Goal: Information Seeking & Learning: Learn about a topic

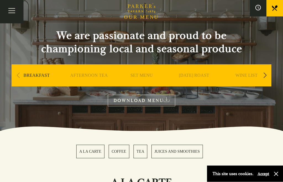
scroll to position [43, 0]
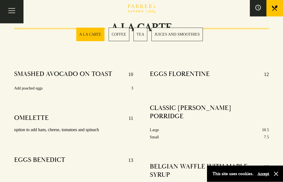
click at [12, 12] on button "Toggle navigation" at bounding box center [11, 11] width 23 height 23
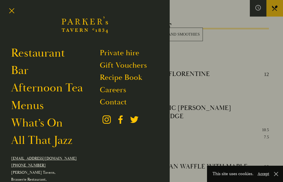
click at [19, 90] on link "Afternoon Tea" at bounding box center [47, 88] width 72 height 14
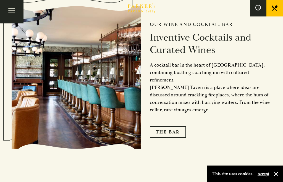
scroll to position [753, 0]
click at [17, 13] on button "Toggle navigation" at bounding box center [11, 11] width 23 height 23
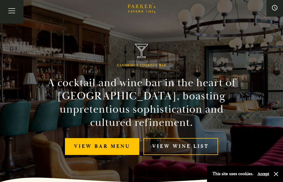
click at [276, 174] on button "button" at bounding box center [276, 174] width 6 height 6
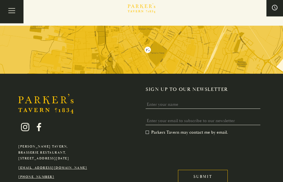
scroll to position [1291, 0]
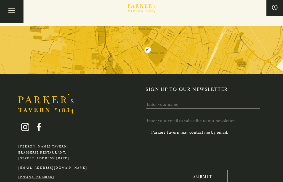
click at [11, 13] on button "Toggle navigation" at bounding box center [11, 11] width 23 height 23
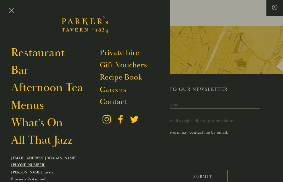
click at [276, 130] on div at bounding box center [141, 91] width 283 height 182
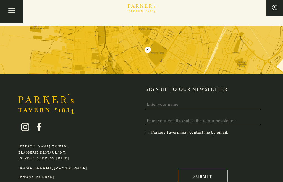
click at [10, 13] on button "Toggle navigation" at bounding box center [11, 11] width 23 height 23
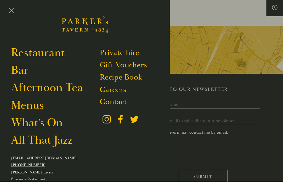
click at [269, 80] on div at bounding box center [141, 91] width 283 height 182
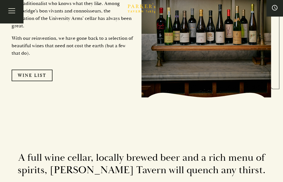
scroll to position [929, 0]
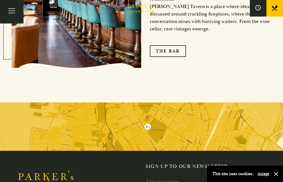
scroll to position [831, 0]
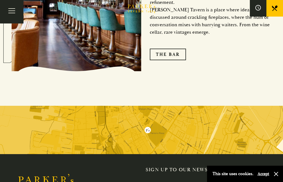
click at [11, 12] on button "Toggle navigation" at bounding box center [11, 11] width 23 height 23
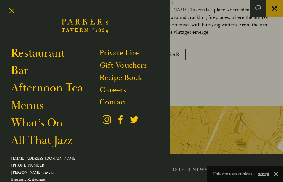
click at [23, 105] on link "Menus" at bounding box center [27, 105] width 33 height 14
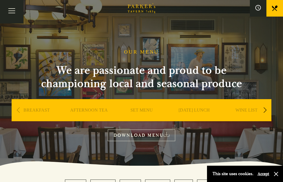
click at [36, 111] on link "BREAKFAST" at bounding box center [36, 118] width 26 height 22
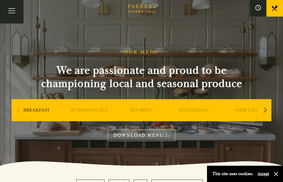
click at [134, 111] on link "SET MENU" at bounding box center [141, 118] width 22 height 22
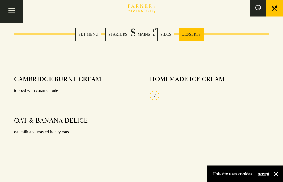
scroll to position [728, 0]
click at [88, 36] on link "SET MENU" at bounding box center [88, 35] width 26 height 14
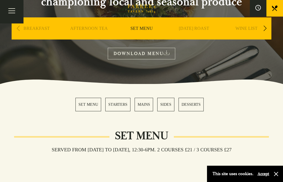
scroll to position [82, 0]
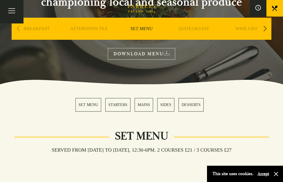
click at [83, 107] on link "SET MENU" at bounding box center [88, 105] width 26 height 14
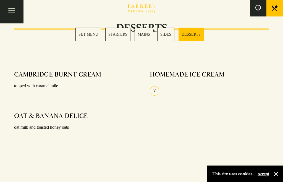
scroll to position [732, 0]
click at [12, 10] on button "Toggle navigation" at bounding box center [11, 11] width 23 height 23
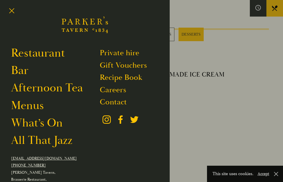
click at [187, 119] on div at bounding box center [141, 91] width 283 height 182
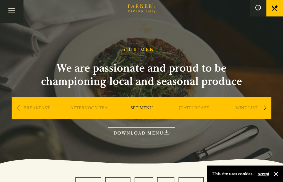
scroll to position [0, 0]
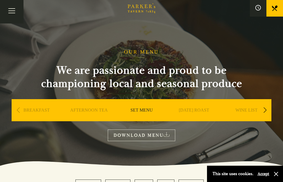
click at [266, 111] on div "Next slide" at bounding box center [264, 110] width 7 height 12
click at [248, 114] on link "A LA CARTE" at bounding box center [247, 118] width 26 height 22
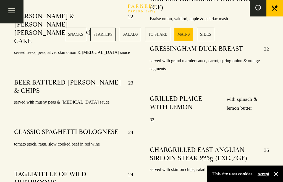
scroll to position [1197, 0]
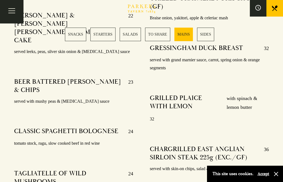
click at [19, 13] on button "Toggle navigation" at bounding box center [11, 11] width 23 height 23
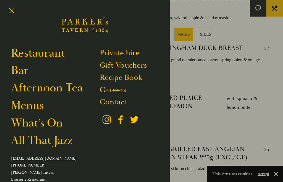
click at [27, 125] on link "What’s On" at bounding box center [37, 123] width 52 height 14
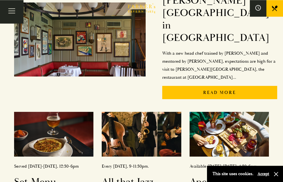
scroll to position [143, 0]
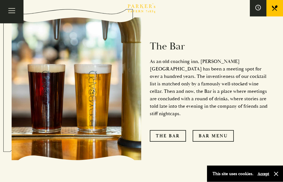
scroll to position [426, 0]
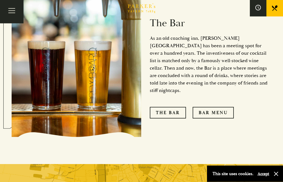
click at [169, 107] on link "The Bar" at bounding box center [168, 113] width 36 height 12
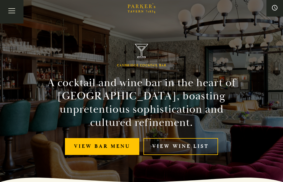
click at [98, 154] on link "View bar menu" at bounding box center [102, 146] width 74 height 17
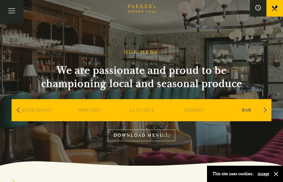
click at [15, 13] on button "Toggle navigation" at bounding box center [11, 11] width 23 height 23
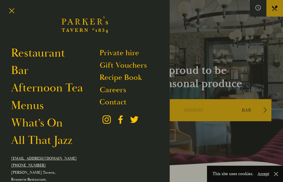
click at [37, 141] on link "All That Jazz" at bounding box center [41, 140] width 61 height 14
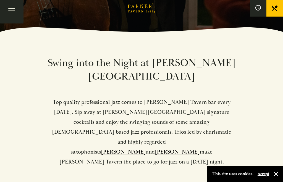
scroll to position [150, 0]
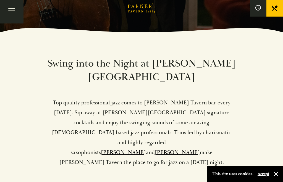
click at [135, 149] on link "Sam Miles" at bounding box center [123, 152] width 45 height 7
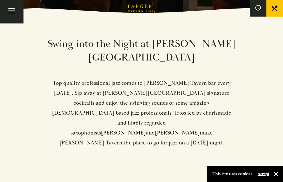
click at [141, 129] on link "Sam Miles" at bounding box center [123, 132] width 45 height 7
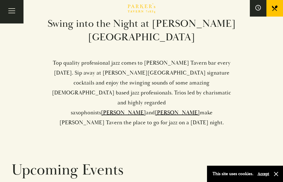
scroll to position [190, 0]
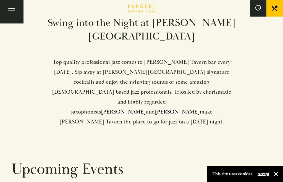
click at [178, 108] on link "Tim Boniface" at bounding box center [177, 111] width 45 height 7
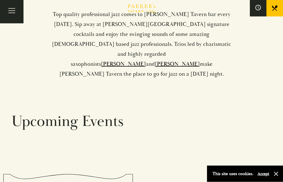
scroll to position [238, 0]
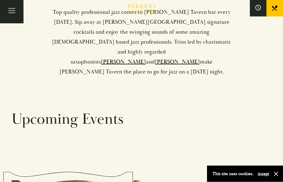
click at [13, 12] on button "Toggle navigation" at bounding box center [11, 11] width 23 height 23
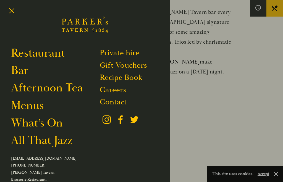
click at [20, 70] on link "Bar" at bounding box center [19, 70] width 17 height 14
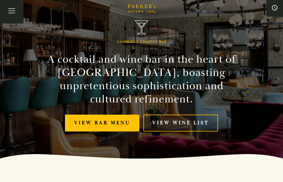
scroll to position [25, 0]
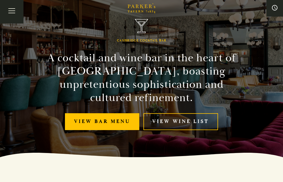
click at [85, 129] on link "View bar menu" at bounding box center [102, 121] width 74 height 17
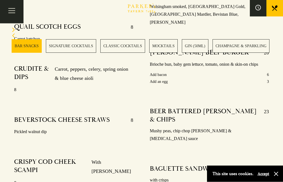
scroll to position [340, 0]
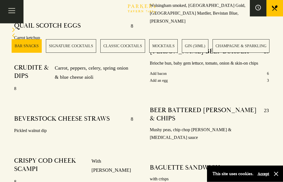
click at [164, 47] on link "MOCKTAILS" at bounding box center [163, 46] width 28 height 14
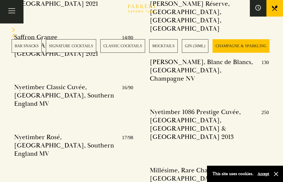
scroll to position [1402, 0]
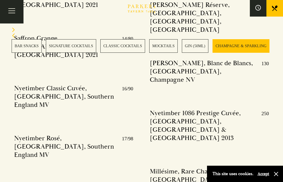
click at [159, 45] on link "MOCKTAILS" at bounding box center [163, 46] width 28 height 14
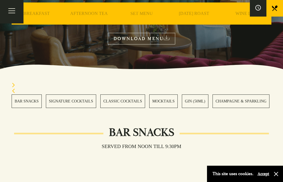
scroll to position [96, 0]
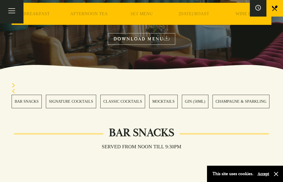
click at [10, 10] on button "Toggle navigation" at bounding box center [11, 11] width 23 height 23
